Goal: Information Seeking & Learning: Learn about a topic

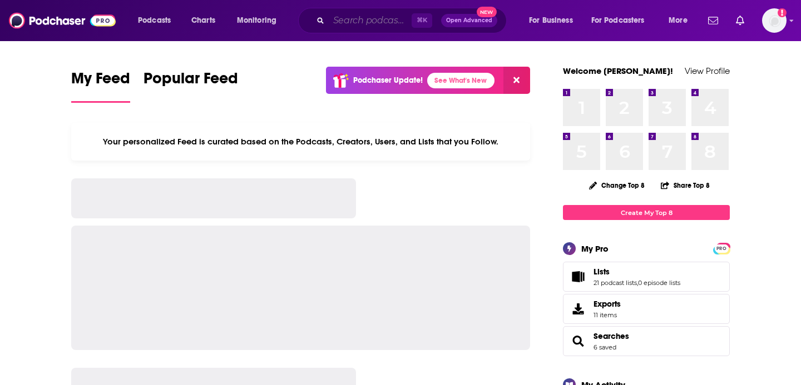
click at [381, 25] on input "Search podcasts, credits, & more..." at bounding box center [370, 21] width 83 height 18
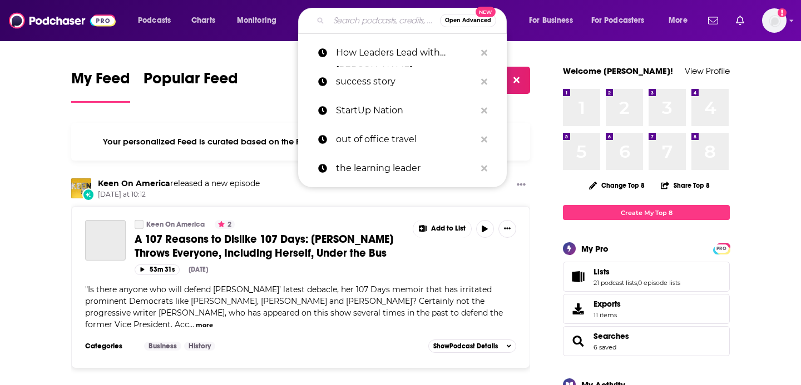
paste input "The Messy Podcast"
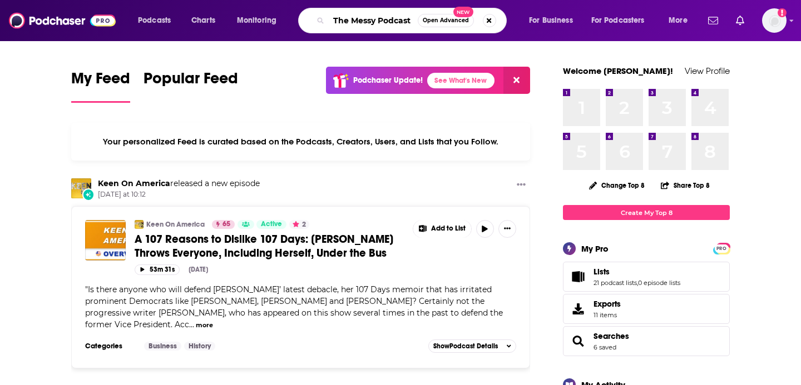
type input "The Messy Podcast"
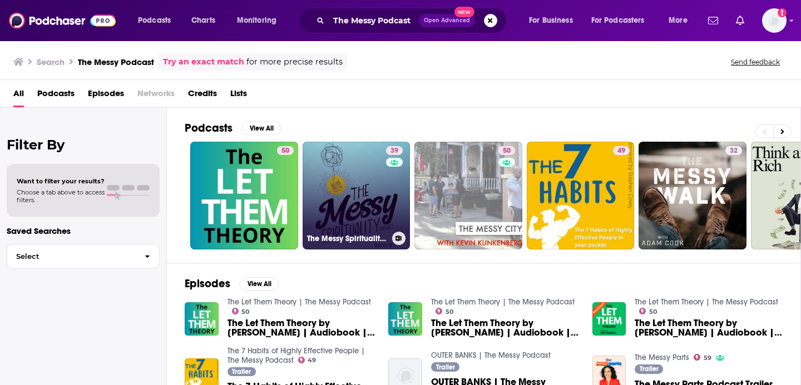
click at [355, 199] on link "39 The Messy Spirituality Podcast" at bounding box center [357, 196] width 108 height 108
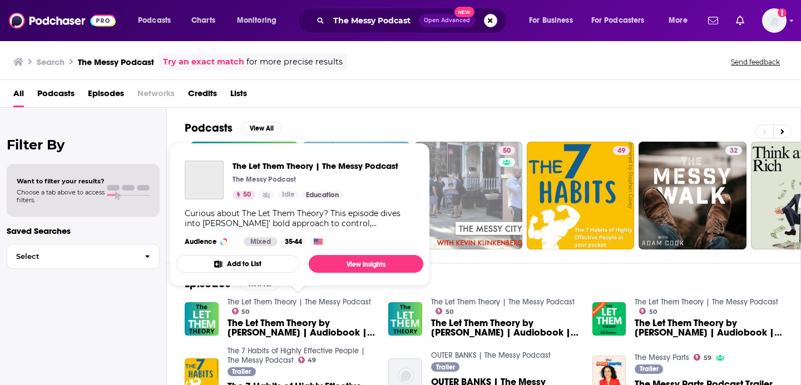
click at [299, 302] on link "The Let Them Theory | The Messy Podcast" at bounding box center [298, 302] width 143 height 9
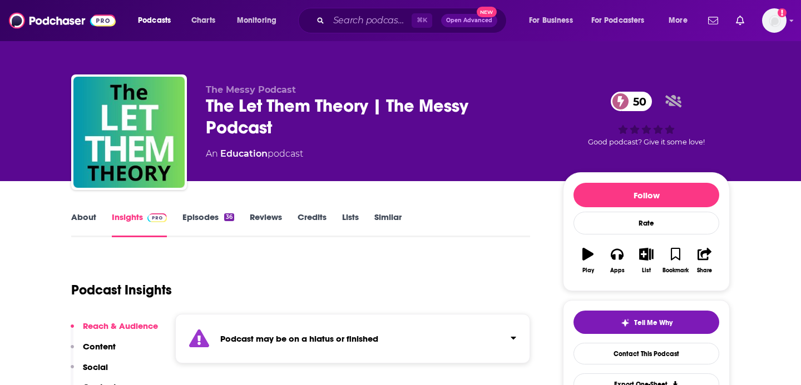
click at [275, 90] on span "The Messy Podcast" at bounding box center [251, 90] width 90 height 11
click at [237, 88] on span "The Messy Podcast" at bounding box center [251, 90] width 90 height 11
click at [90, 219] on link "About" at bounding box center [83, 225] width 25 height 26
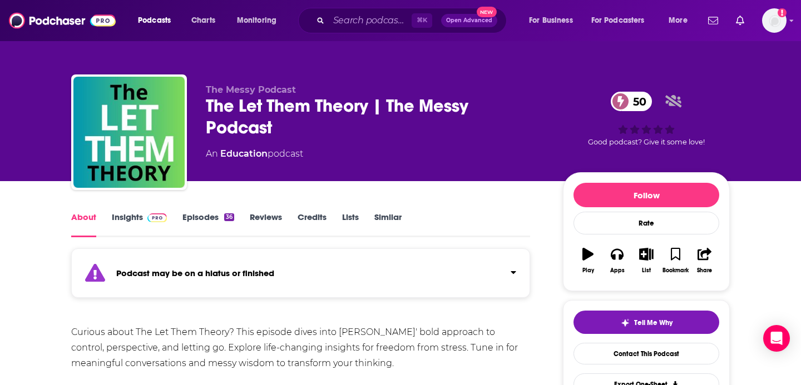
click at [257, 86] on span "The Messy Podcast" at bounding box center [251, 90] width 90 height 11
drag, startPoint x: 295, startPoint y: 90, endPoint x: 205, endPoint y: 89, distance: 90.1
click at [205, 89] on div "The Messy Podcast The Let Them Theory | The Messy Podcast 50 An Education podca…" at bounding box center [400, 135] width 658 height 120
copy span "The Messy Podcast"
click at [368, 24] on input "Search podcasts, credits, & more..." at bounding box center [370, 21] width 83 height 18
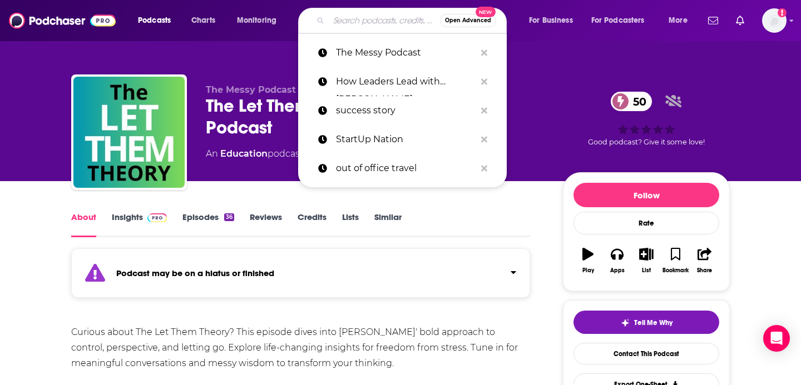
paste input "The Messy Podcast"
type input "The Messy Podcast"
